Goal: Transaction & Acquisition: Purchase product/service

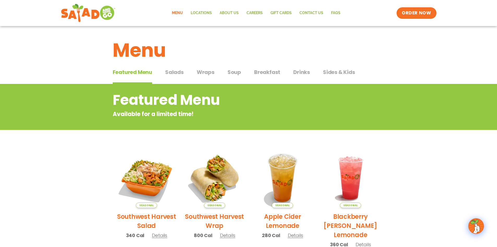
click at [180, 71] on span "Salads" at bounding box center [174, 72] width 19 height 8
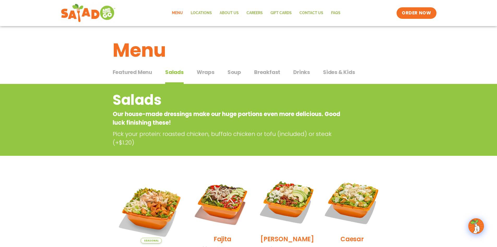
click at [197, 74] on span "Wraps" at bounding box center [206, 72] width 18 height 8
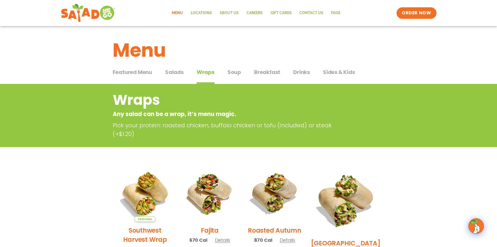
click at [173, 72] on span "Salads" at bounding box center [174, 72] width 19 height 8
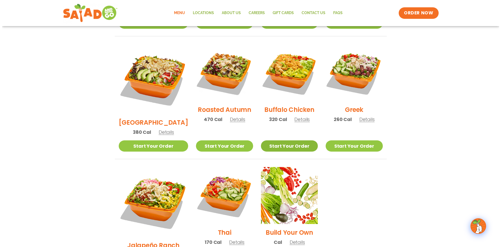
scroll to position [339, 0]
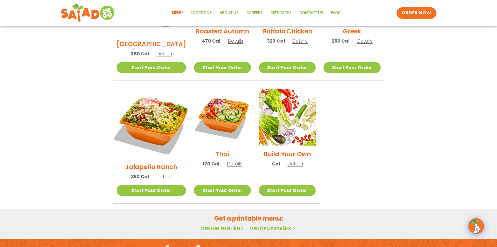
click at [153, 112] on img at bounding box center [151, 123] width 82 height 82
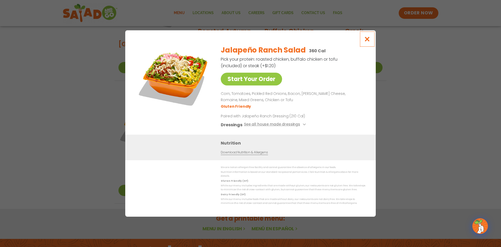
click at [366, 42] on icon "Close modal" at bounding box center [367, 38] width 7 height 5
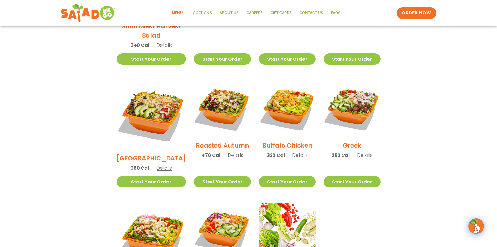
scroll to position [85, 0]
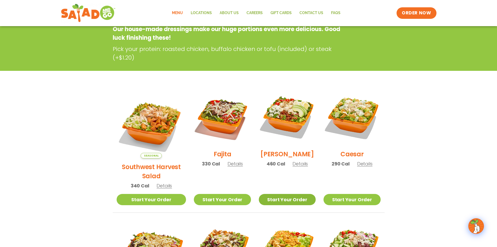
click at [299, 194] on link "Start Your Order" at bounding box center [287, 199] width 57 height 11
